Goal: Task Accomplishment & Management: Manage account settings

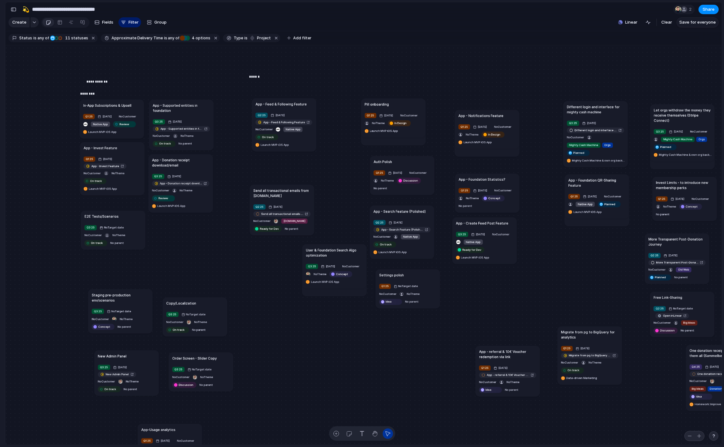
click at [697, 20] on span "Save for everyone" at bounding box center [697, 22] width 37 height 6
click at [166, 199] on span "Review" at bounding box center [163, 198] width 10 height 4
click at [243, 179] on div "Idea Discussion Planned Concept In Design Ready for Dev On track At risk Off tr…" at bounding box center [362, 223] width 724 height 447
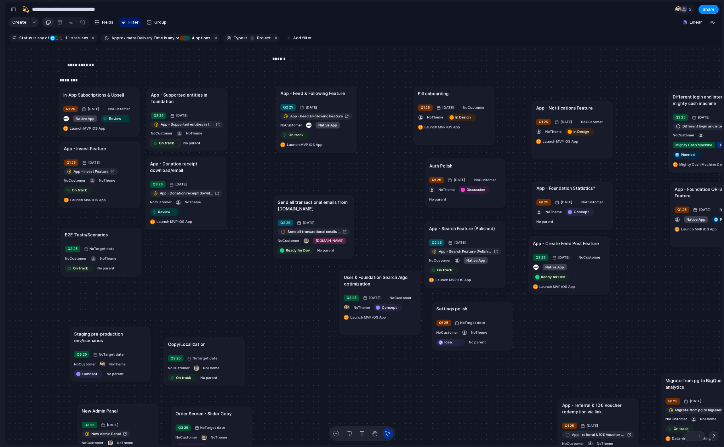
click at [164, 142] on span "On track" at bounding box center [166, 142] width 15 height 5
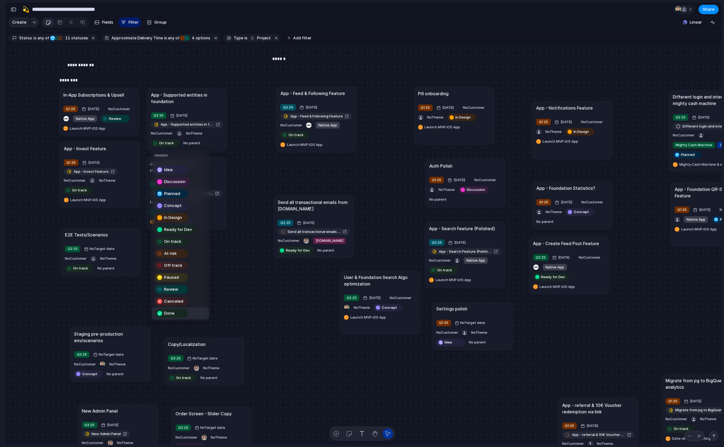
click at [178, 312] on div "Done" at bounding box center [171, 314] width 32 height 8
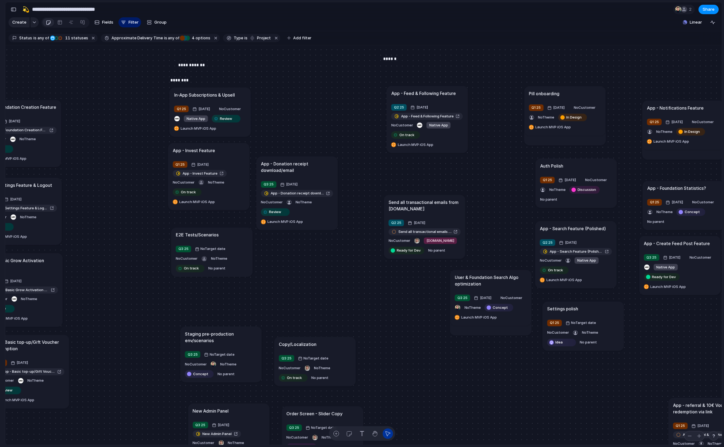
click at [208, 151] on h1 "App - Invest Feature" at bounding box center [194, 150] width 42 height 7
click at [185, 192] on span "On track" at bounding box center [188, 191] width 15 height 5
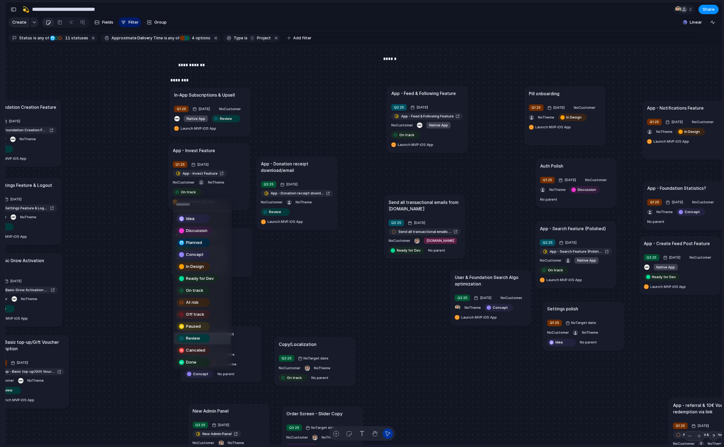
click at [197, 338] on span "Review" at bounding box center [193, 338] width 14 height 6
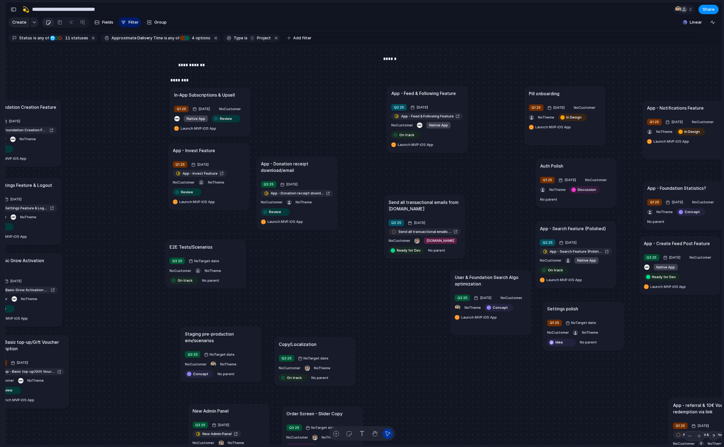
drag, startPoint x: 216, startPoint y: 235, endPoint x: 213, endPoint y: 245, distance: 10.2
click at [212, 245] on h1 "E2E Tests/Scenarios" at bounding box center [190, 246] width 43 height 7
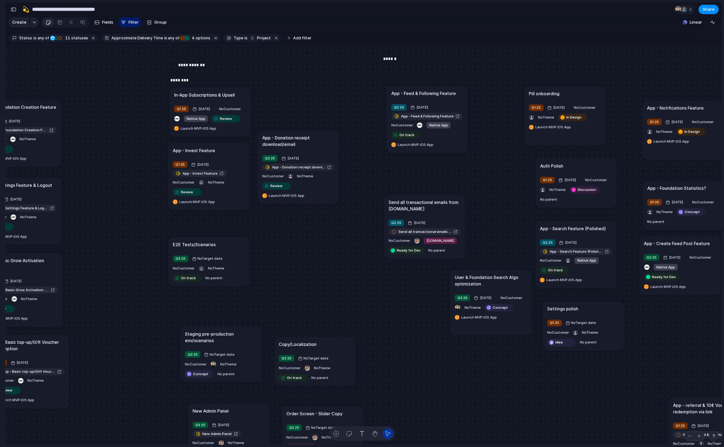
drag, startPoint x: 293, startPoint y: 178, endPoint x: 294, endPoint y: 151, distance: 26.5
click at [294, 151] on article "App - Donation receipt download/email Q3 25 [DATE] App - Donation receipt downl…" at bounding box center [297, 167] width 81 height 74
drag, startPoint x: 296, startPoint y: 144, endPoint x: 295, endPoint y: 138, distance: 6.1
click at [295, 138] on h1 "App - Donation receipt download/email" at bounding box center [297, 134] width 72 height 13
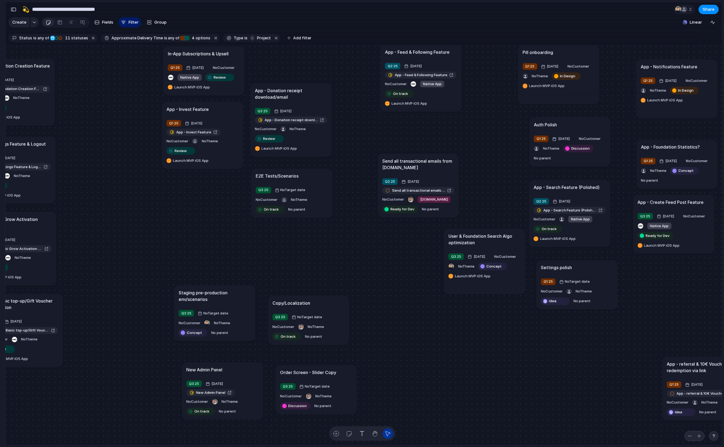
drag, startPoint x: 206, startPoint y: 207, endPoint x: 295, endPoint y: 180, distance: 92.9
click at [295, 180] on article "E2E Tests/Scenarios Q3 25 No Target date No Customer No Theme On track No parent" at bounding box center [291, 192] width 81 height 49
drag, startPoint x: 293, startPoint y: 178, endPoint x: 262, endPoint y: 198, distance: 37.1
click at [262, 198] on h1 "E2E Tests/Scenarios" at bounding box center [246, 194] width 43 height 7
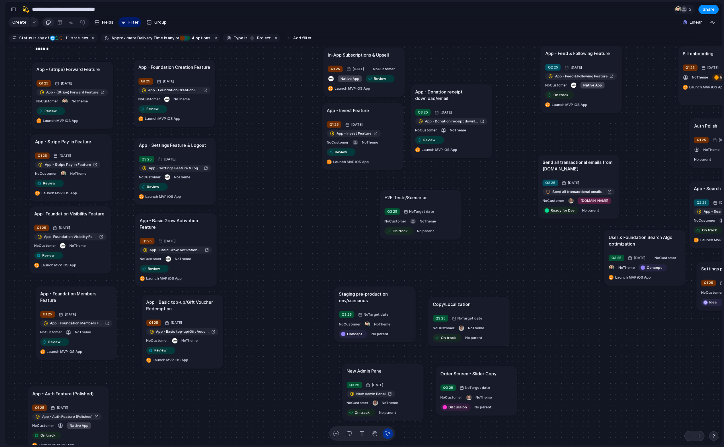
click at [175, 302] on h1 "App - Basic top-up/Gift Voucher Redemption" at bounding box center [182, 305] width 72 height 13
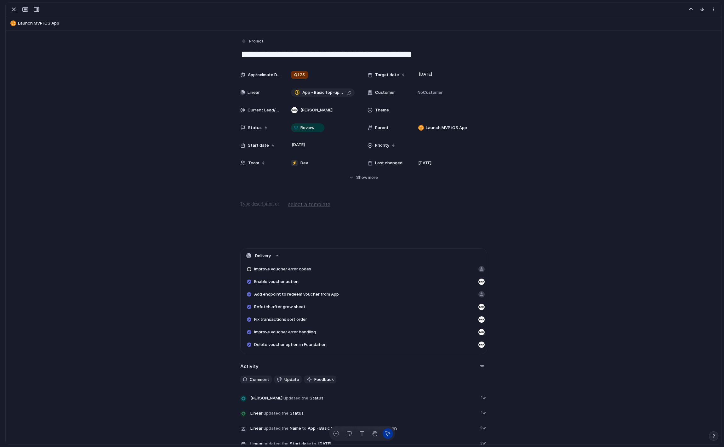
click at [332, 55] on textarea "**********" at bounding box center [363, 54] width 247 height 13
click at [334, 53] on textarea "**********" at bounding box center [363, 54] width 247 height 13
click at [14, 12] on div "button" at bounding box center [14, 10] width 8 height 8
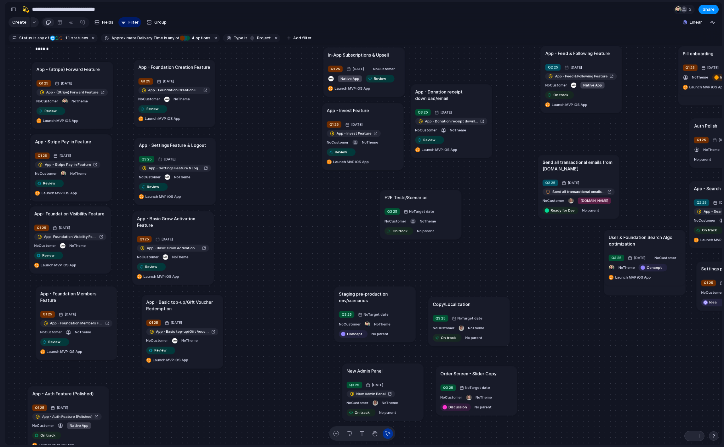
drag, startPoint x: 163, startPoint y: 223, endPoint x: 160, endPoint y: 222, distance: 3.4
click at [160, 222] on h1 "App - Basic Grow Activation Feature" at bounding box center [173, 221] width 72 height 13
drag, startPoint x: 178, startPoint y: 301, endPoint x: 172, endPoint y: 304, distance: 6.6
click at [173, 304] on h1 "App - Basic top-up/Gift Voucher Redemption" at bounding box center [178, 309] width 72 height 13
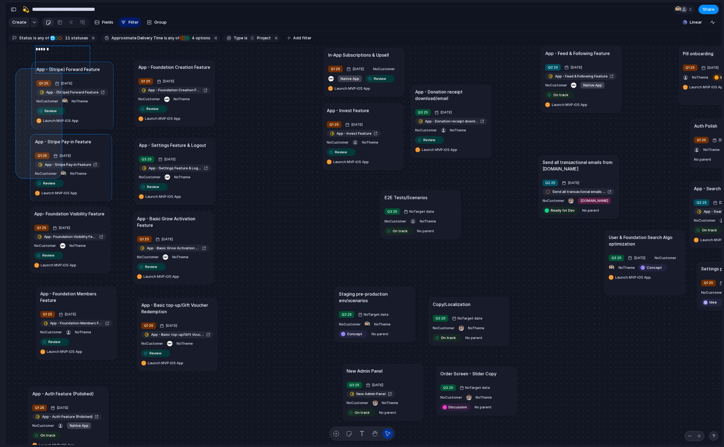
drag, startPoint x: 19, startPoint y: 71, endPoint x: 59, endPoint y: 175, distance: 110.9
click at [59, 175] on div "Send all transactional emails from [DOMAIN_NAME] Q2 25 [DATE] Send all transact…" at bounding box center [363, 245] width 716 height 400
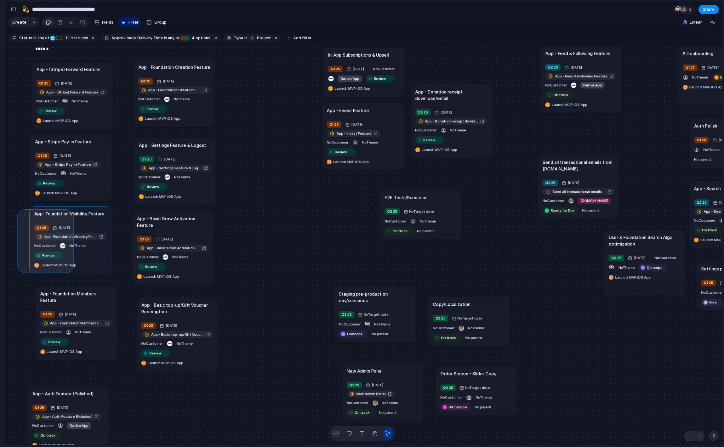
drag, startPoint x: 25, startPoint y: 215, endPoint x: 44, endPoint y: 248, distance: 37.8
click at [69, 265] on div "Send all transactional emails from [DOMAIN_NAME] Q2 25 [DATE] Send all transact…" at bounding box center [77, 338] width 617 height 344
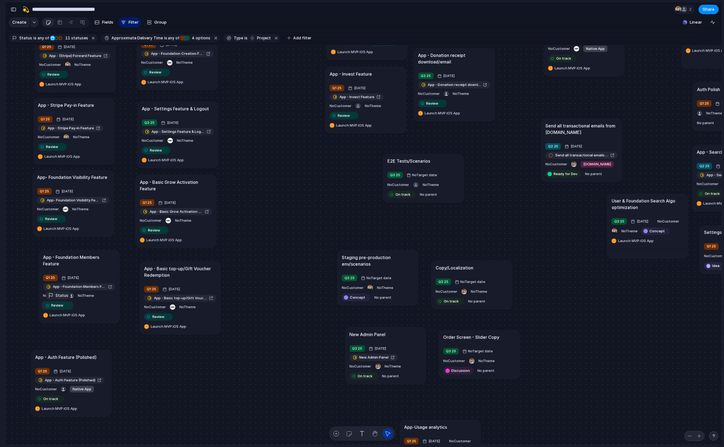
click at [61, 306] on span "Review" at bounding box center [57, 305] width 12 height 5
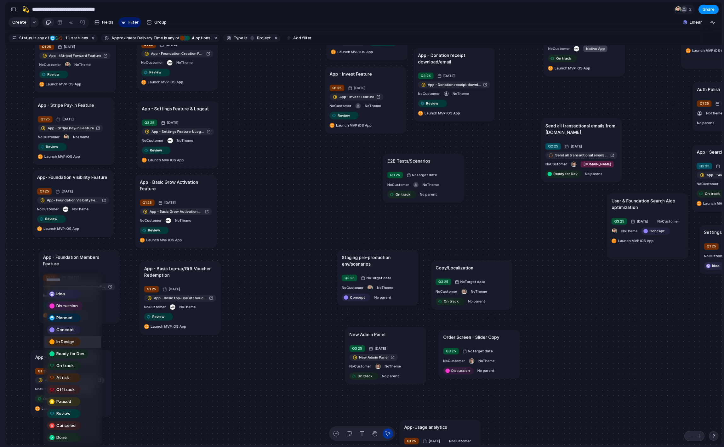
click at [16, 273] on div "Idea Discussion Planned Concept In Design Ready for Dev On track At risk Off tr…" at bounding box center [362, 223] width 724 height 447
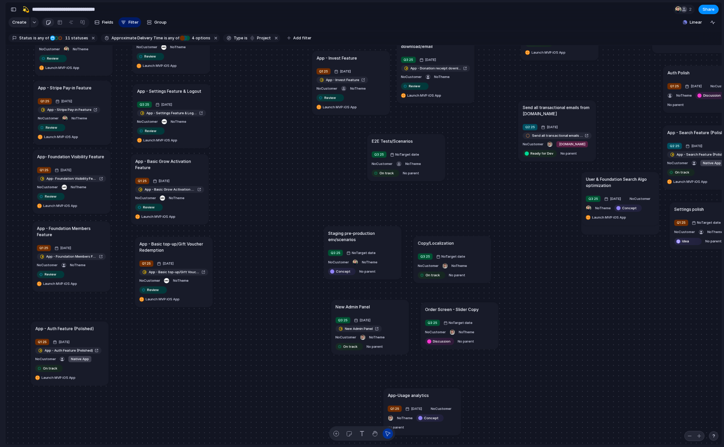
drag, startPoint x: 73, startPoint y: 238, endPoint x: 67, endPoint y: 233, distance: 7.6
click at [67, 233] on h1 "App - Foundation Members Feature" at bounding box center [71, 231] width 69 height 12
drag, startPoint x: 63, startPoint y: 325, endPoint x: 66, endPoint y: 301, distance: 24.4
click at [66, 301] on h1 "App - Auth Feature (Polished)" at bounding box center [68, 304] width 59 height 6
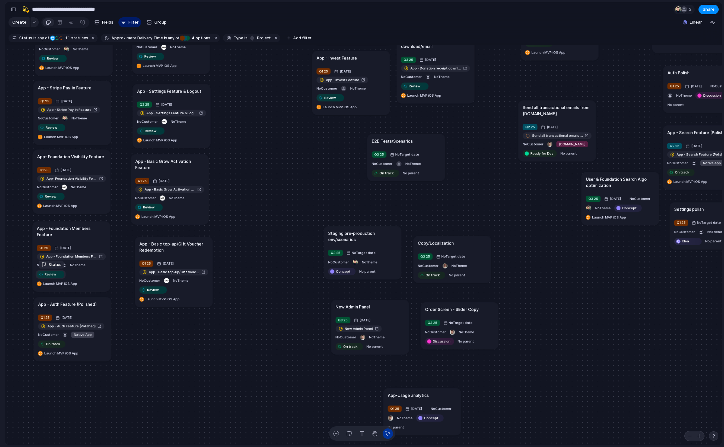
click at [47, 276] on span "Review" at bounding box center [51, 274] width 12 height 5
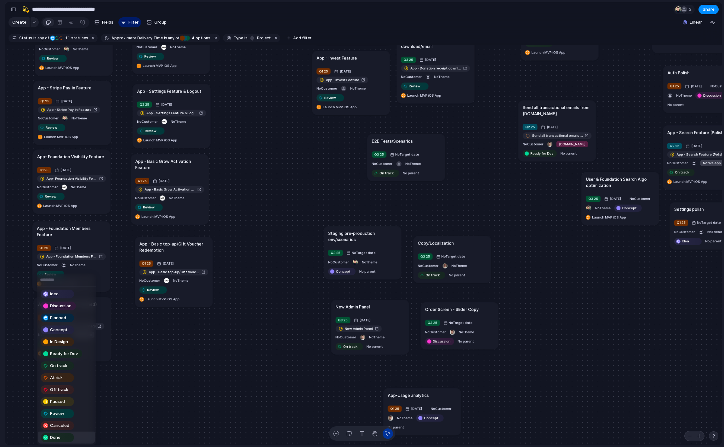
click at [62, 439] on div "Done" at bounding box center [57, 438] width 32 height 8
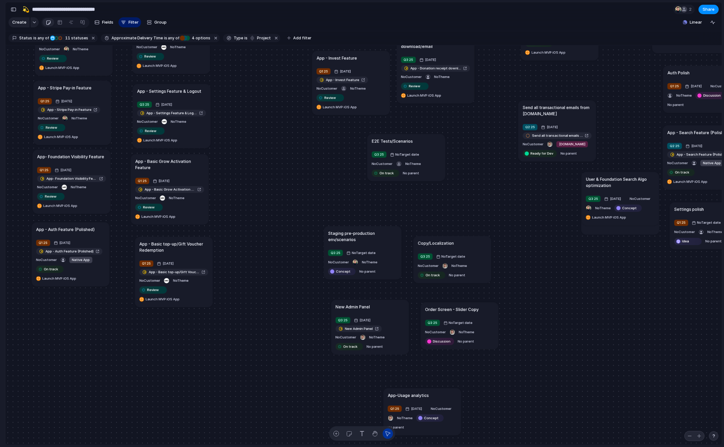
drag, startPoint x: 82, startPoint y: 303, endPoint x: 81, endPoint y: 227, distance: 76.2
click at [81, 227] on h1 "App - Auth Feature (Polished)" at bounding box center [65, 229] width 59 height 6
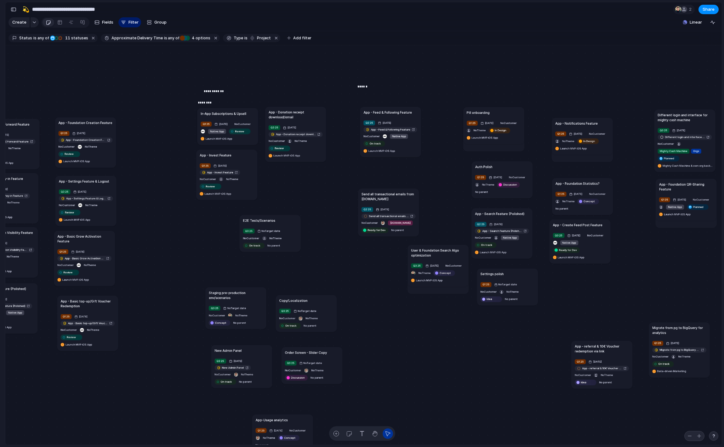
drag, startPoint x: 290, startPoint y: 142, endPoint x: 293, endPoint y: 113, distance: 29.1
click at [293, 113] on h1 "App - Donation receipt download/email" at bounding box center [295, 115] width 54 height 10
drag, startPoint x: 275, startPoint y: 218, endPoint x: 286, endPoint y: 209, distance: 14.5
click at [286, 209] on div "E2E Tests/Scenarios" at bounding box center [281, 210] width 54 height 5
drag, startPoint x: 290, startPoint y: 216, endPoint x: 283, endPoint y: 229, distance: 15.1
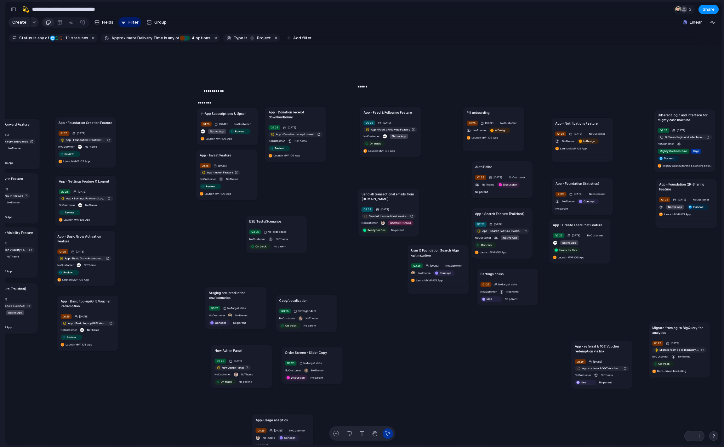
click at [283, 229] on article "E2E Tests/Scenarios Q3 25 No Target date No Customer No Theme On track No parent" at bounding box center [276, 234] width 61 height 37
drag, startPoint x: 241, startPoint y: 295, endPoint x: 237, endPoint y: 275, distance: 19.6
click at [237, 277] on h1 "Staging pre-production env/scenarios" at bounding box center [233, 282] width 54 height 10
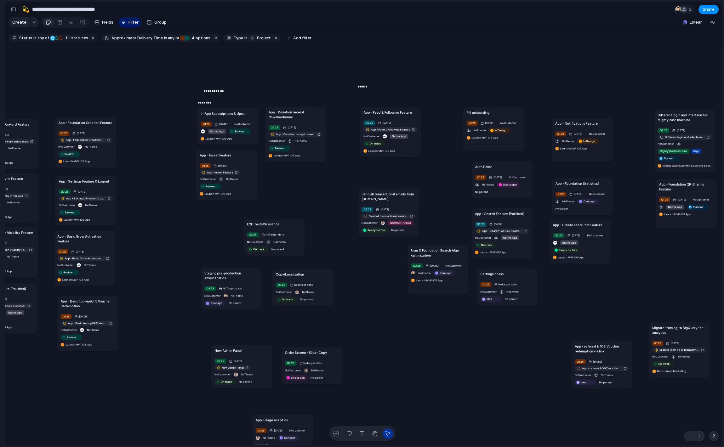
drag, startPoint x: 310, startPoint y: 296, endPoint x: 305, endPoint y: 274, distance: 23.1
click at [305, 274] on div "Copy/Localization" at bounding box center [303, 274] width 54 height 5
drag, startPoint x: 242, startPoint y: 355, endPoint x: 231, endPoint y: 324, distance: 32.2
click at [231, 324] on article "New Admin Panel Q3 25 [DATE] New Admin Panel No Customer No Theme On track No p…" at bounding box center [230, 335] width 61 height 43
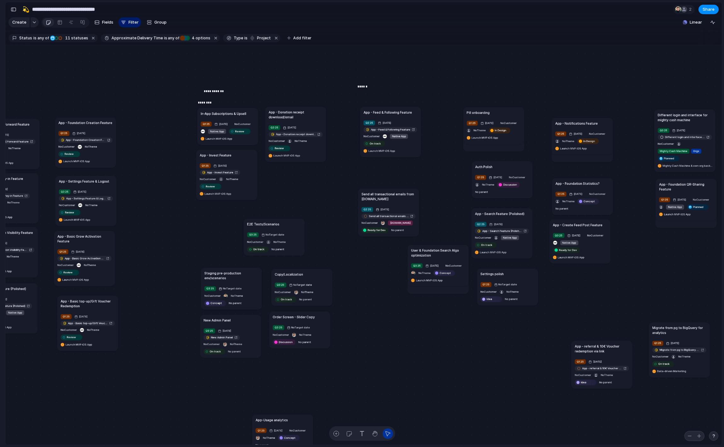
drag, startPoint x: 299, startPoint y: 357, endPoint x: 287, endPoint y: 323, distance: 36.0
click at [287, 321] on article "Order Screen - Slider Copy Q3 25 No Target date No Customer No Theme Discussion…" at bounding box center [299, 329] width 61 height 37
drag, startPoint x: 280, startPoint y: 416, endPoint x: 287, endPoint y: 364, distance: 53.0
click at [287, 364] on article "App-Usage analytics Q1 25 [DATE] No Customer No Theme Concept No parent" at bounding box center [288, 380] width 61 height 37
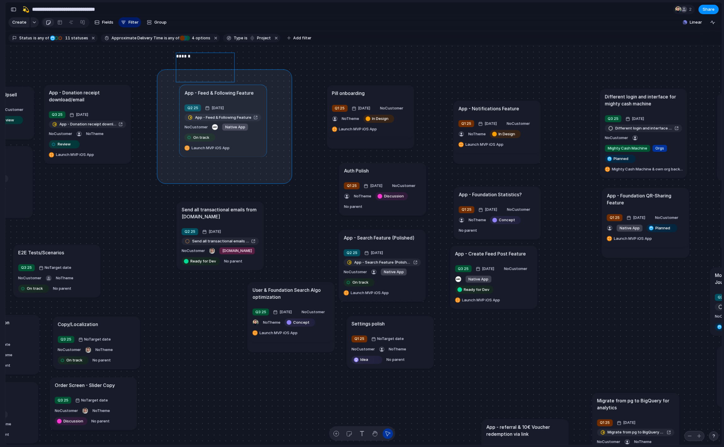
drag, startPoint x: 161, startPoint y: 73, endPoint x: 286, endPoint y: 178, distance: 163.9
click at [286, 178] on div "Send all transactional emails from [DOMAIN_NAME] Q2 25 [DATE] Send all transact…" at bounding box center [363, 245] width 716 height 400
drag, startPoint x: 279, startPoint y: 166, endPoint x: 172, endPoint y: 79, distance: 138.1
click at [172, 79] on div "Send all transactional emails from [DOMAIN_NAME] Q2 25 [DATE] Send all transact…" at bounding box center [363, 245] width 716 height 400
